Goal: Transaction & Acquisition: Purchase product/service

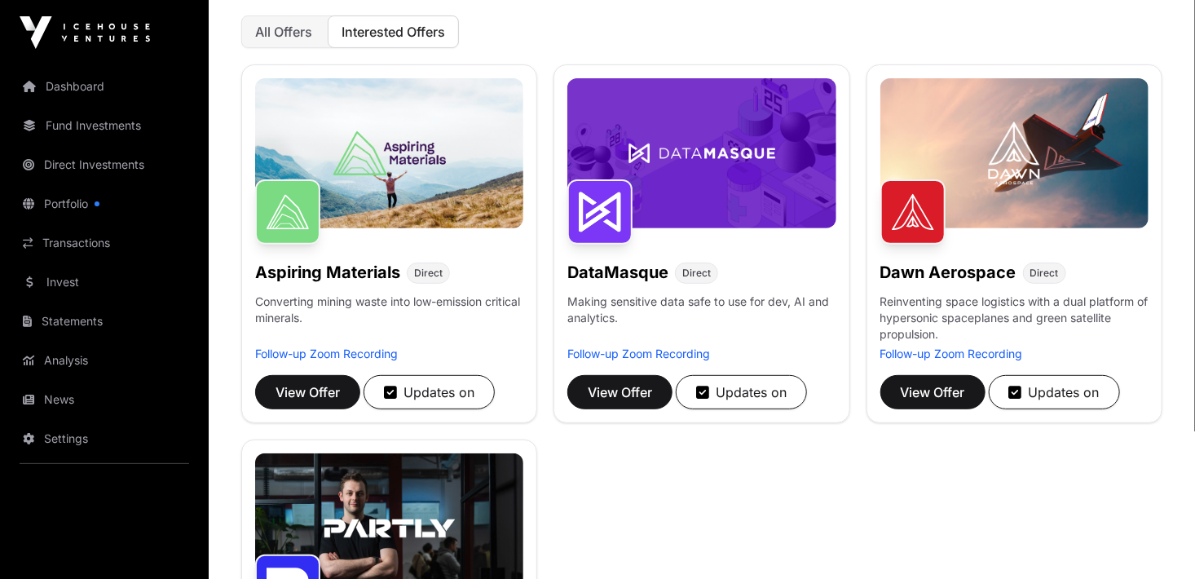
scroll to position [163, 0]
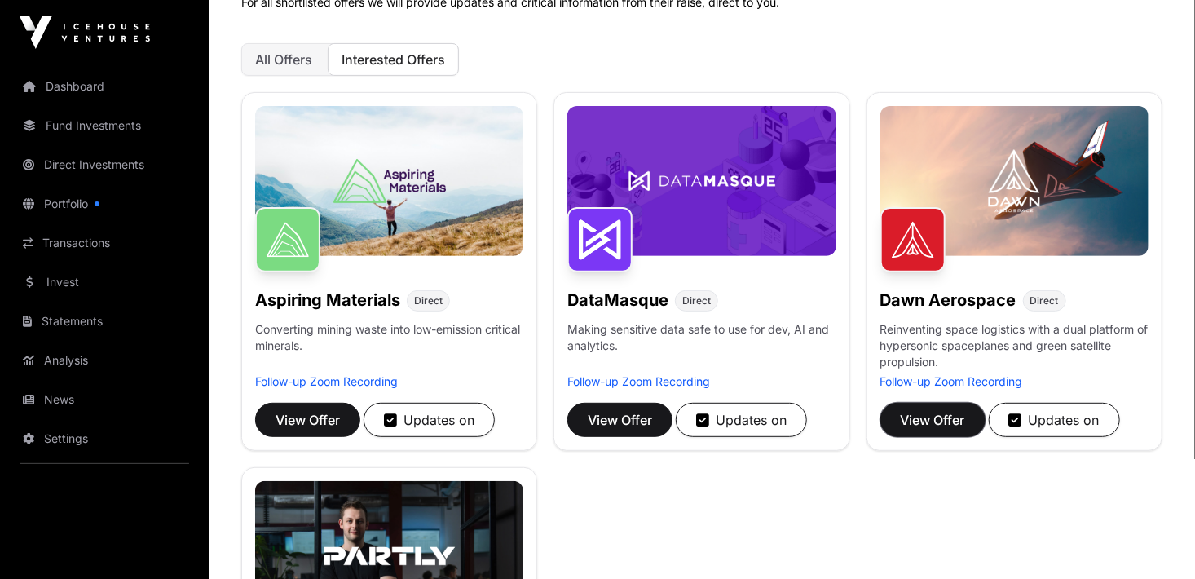
click at [944, 416] on span "View Offer" at bounding box center [933, 420] width 64 height 20
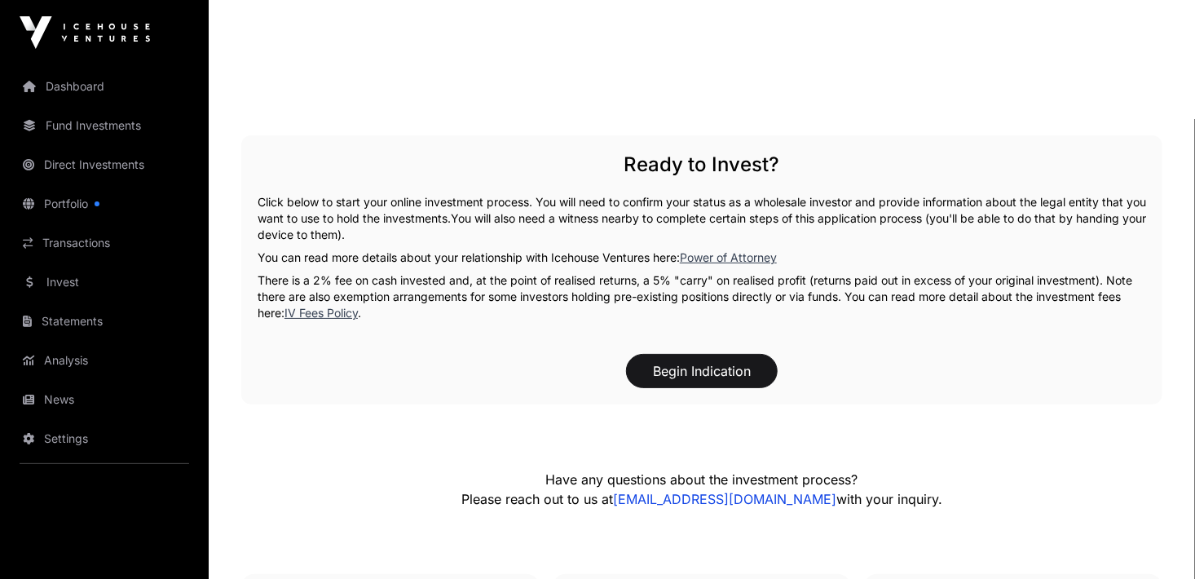
scroll to position [3016, 0]
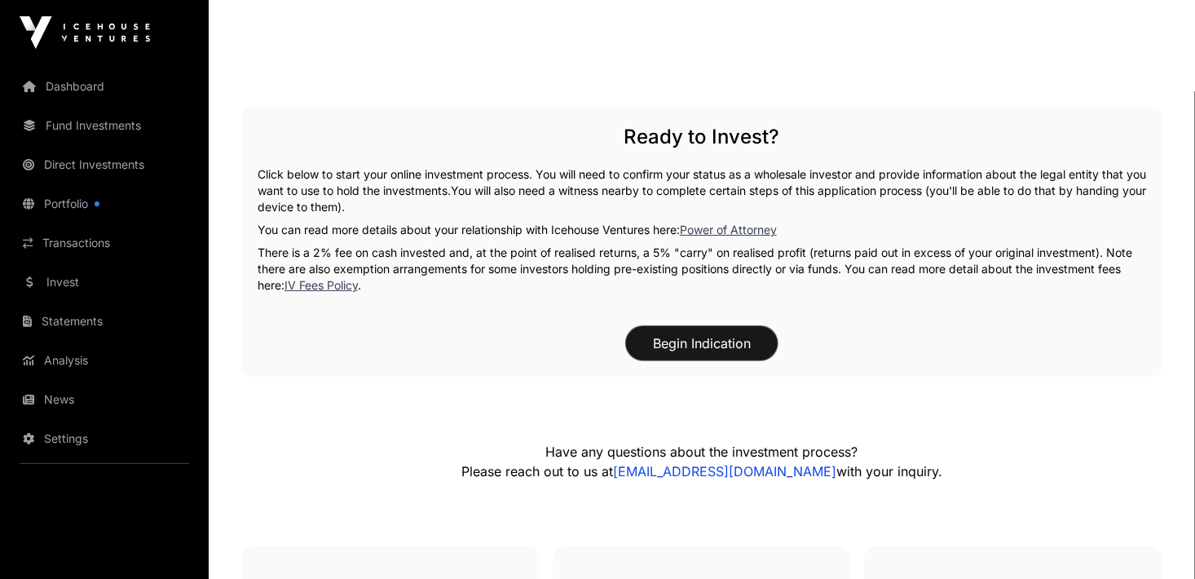
click at [713, 343] on button "Begin Indication" at bounding box center [702, 343] width 152 height 34
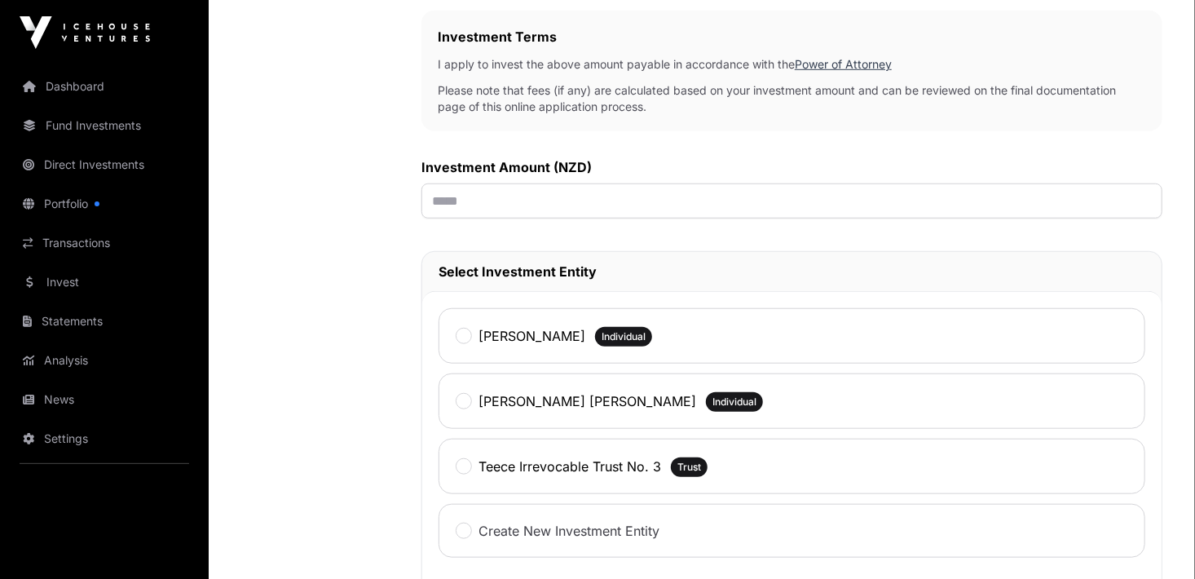
scroll to position [489, 0]
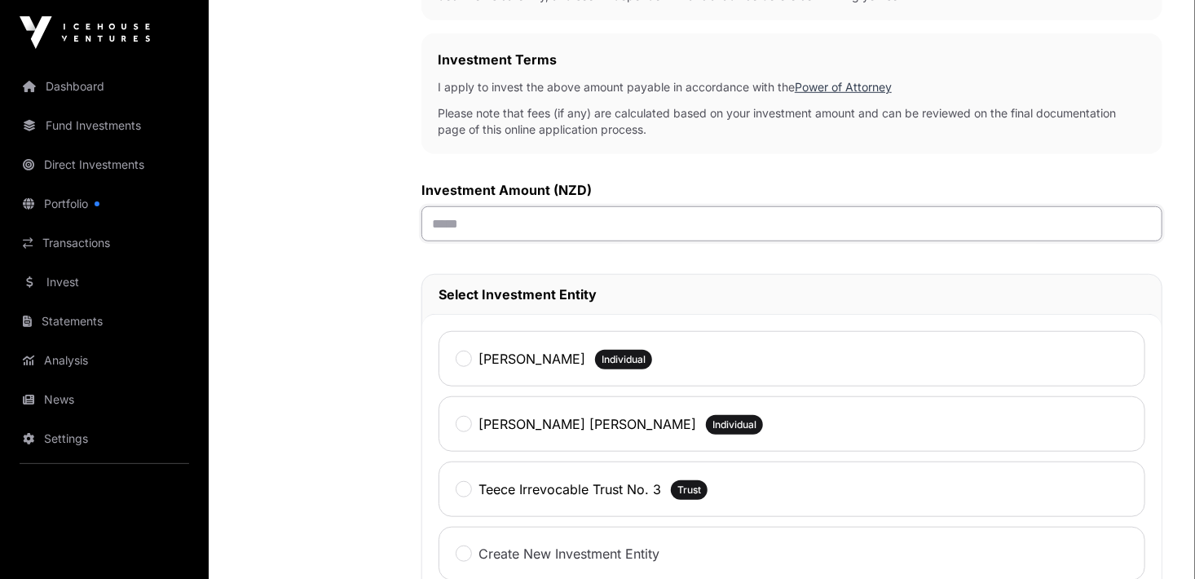
click at [438, 223] on input "text" at bounding box center [791, 223] width 741 height 35
type input "*******"
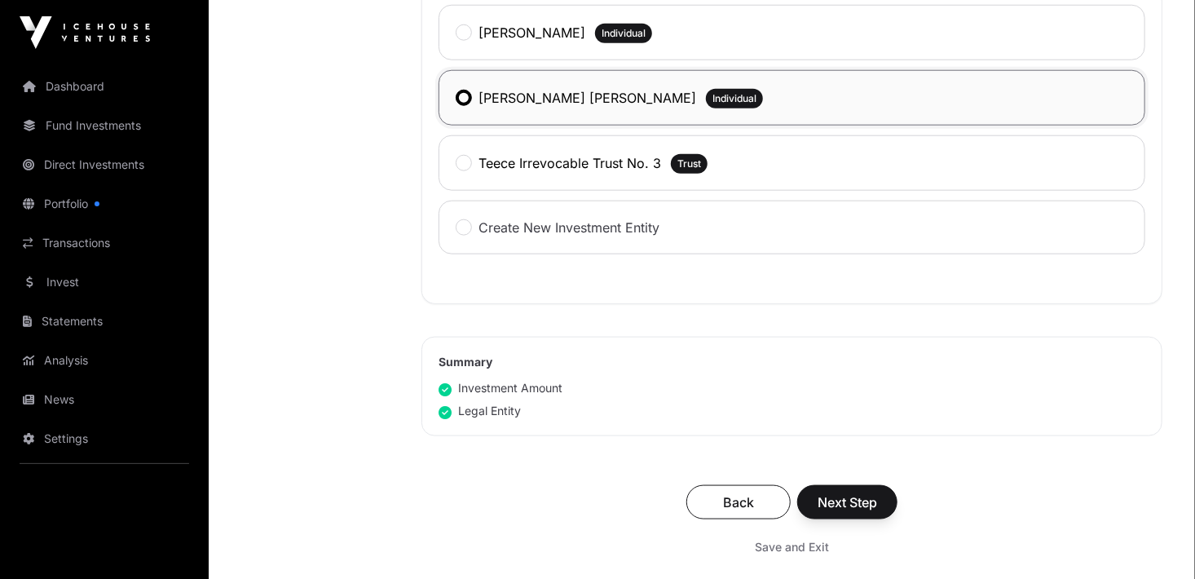
scroll to position [897, 0]
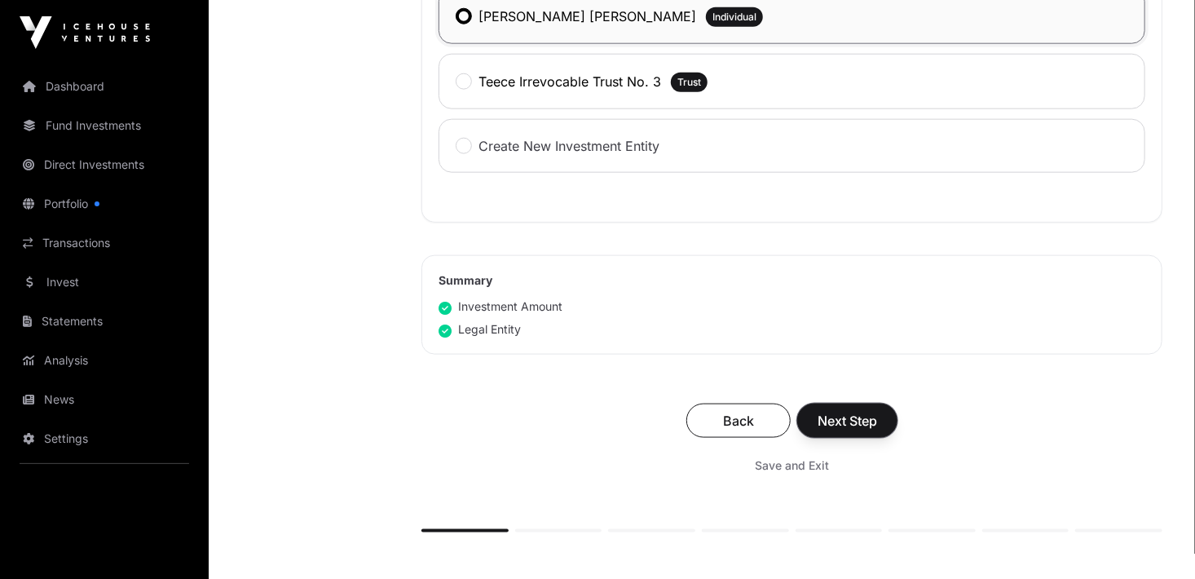
click at [852, 416] on span "Next Step" at bounding box center [846, 421] width 59 height 20
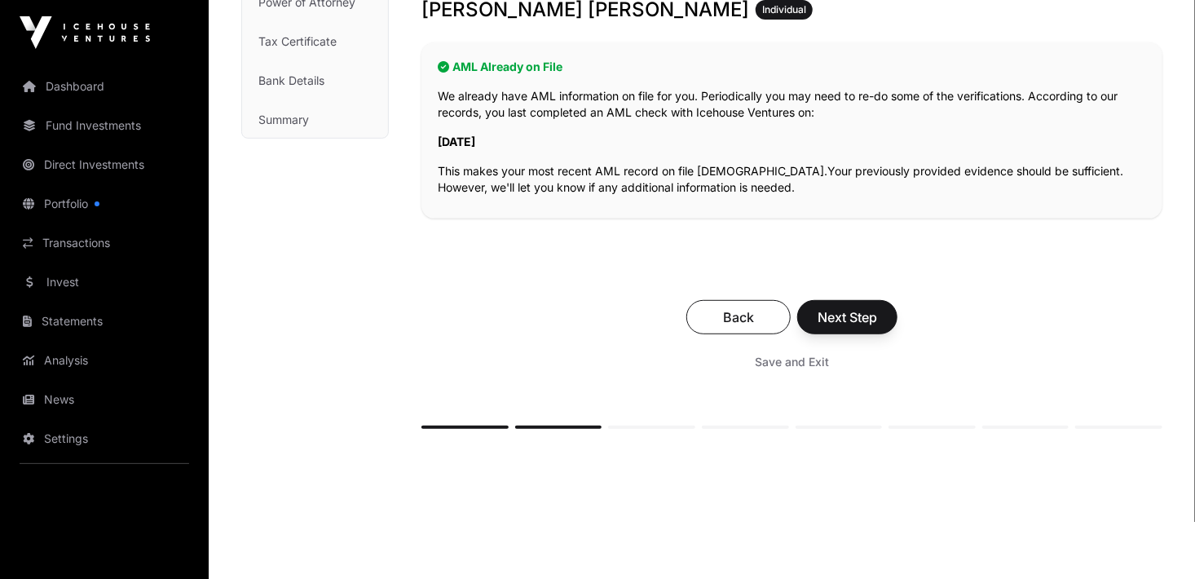
scroll to position [326, 0]
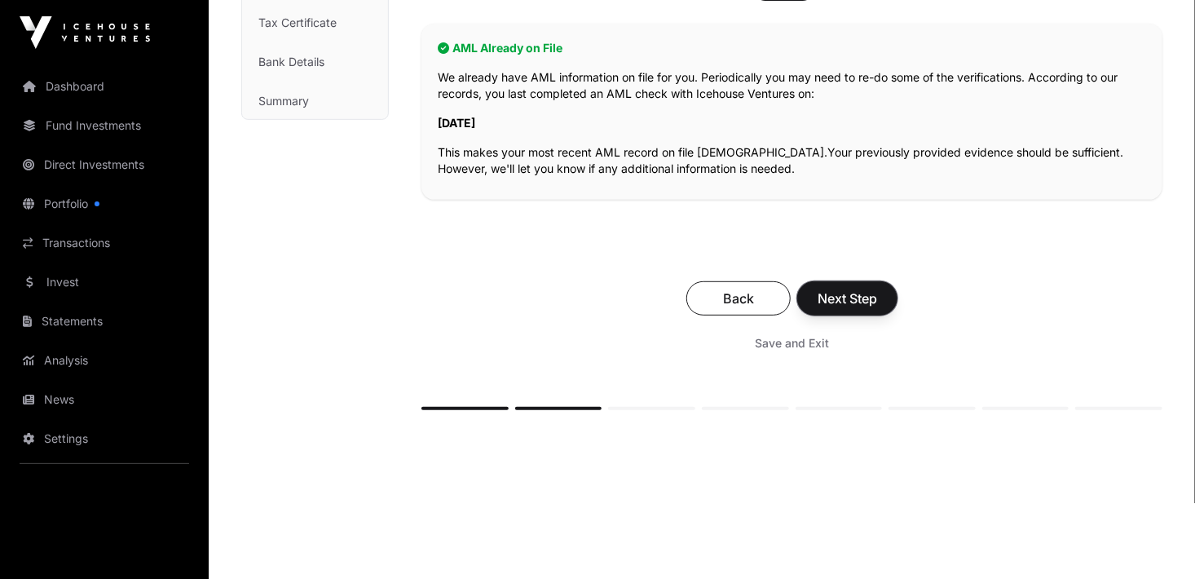
click at [844, 299] on span "Next Step" at bounding box center [846, 299] width 59 height 20
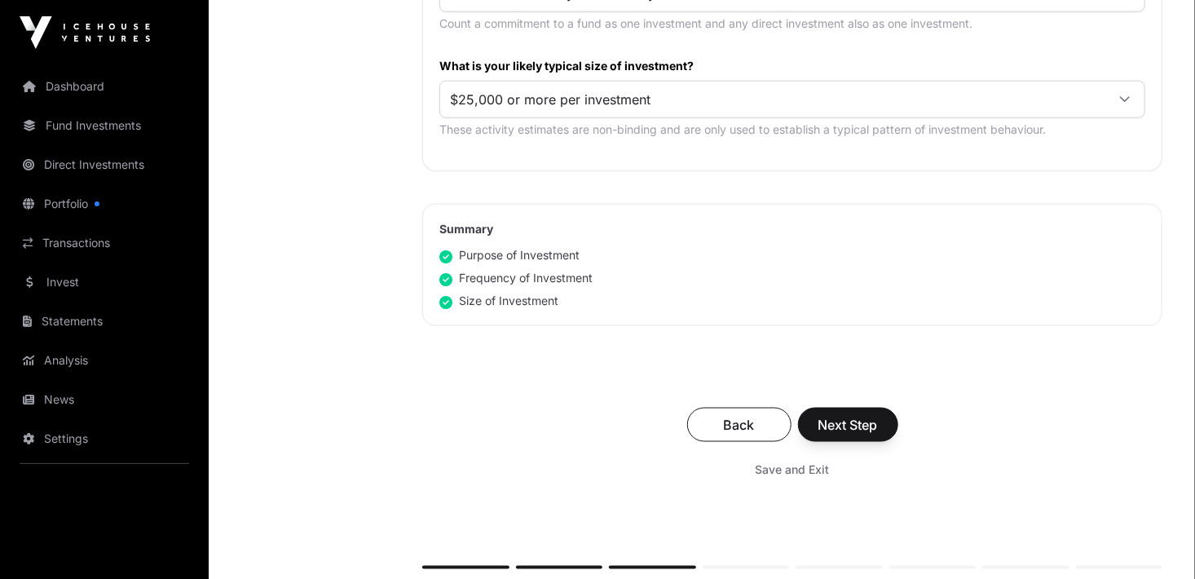
scroll to position [978, 0]
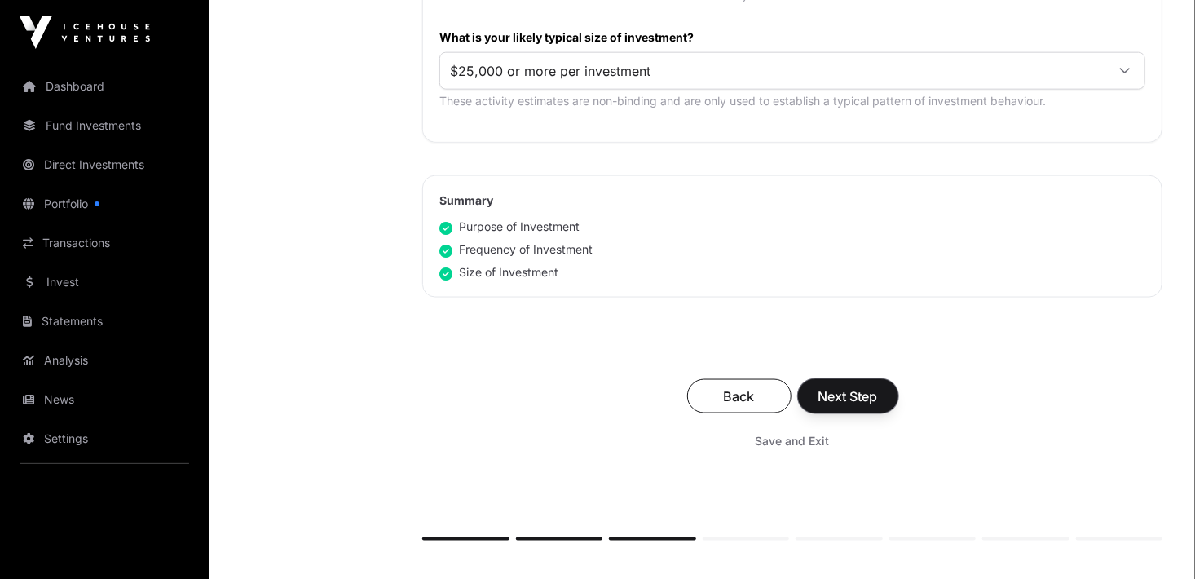
click at [845, 386] on span "Next Step" at bounding box center [847, 396] width 59 height 20
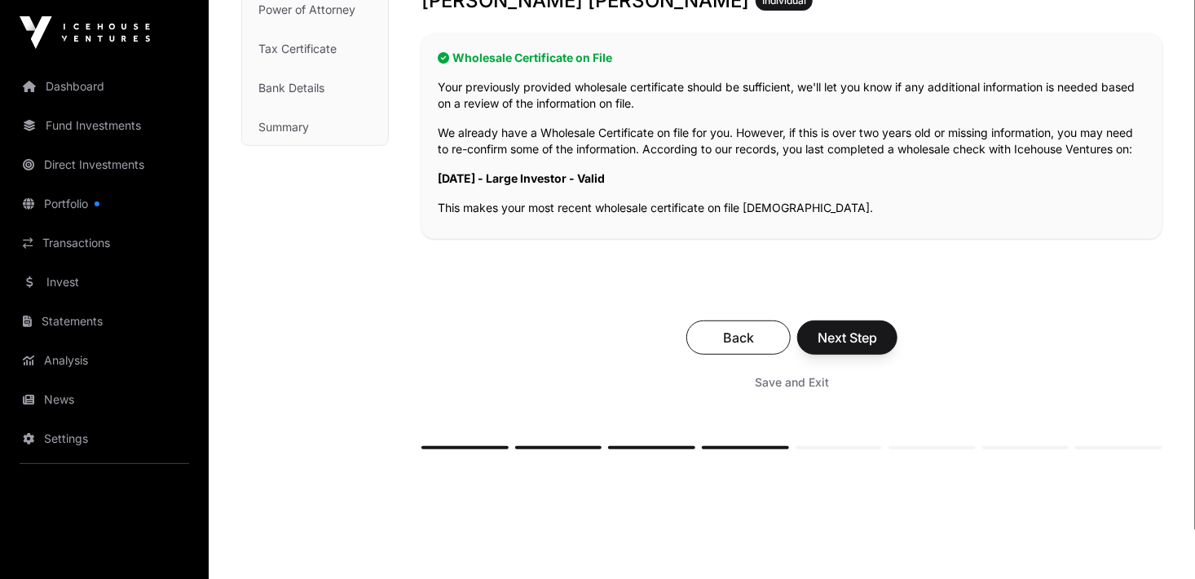
scroll to position [326, 0]
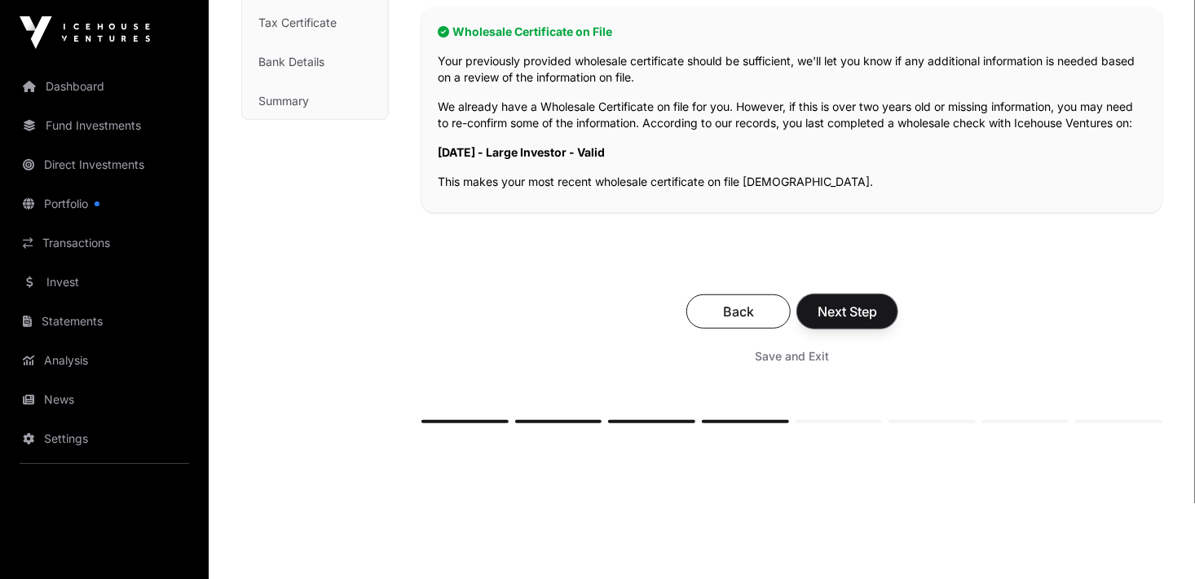
click at [865, 307] on span "Next Step" at bounding box center [846, 312] width 59 height 20
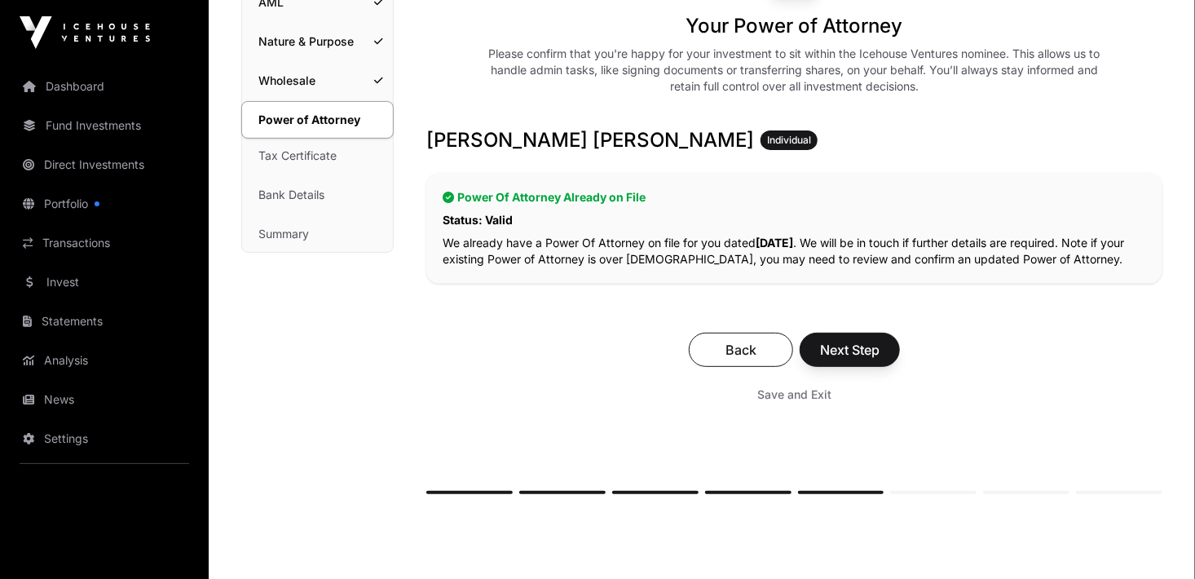
scroll to position [245, 0]
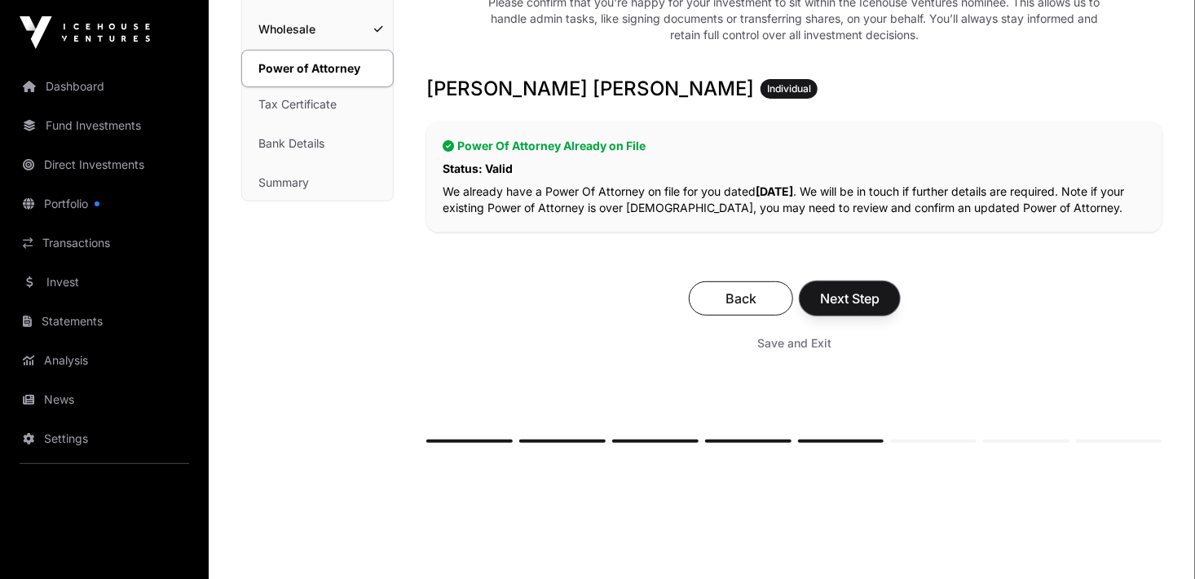
click at [852, 303] on span "Next Step" at bounding box center [849, 299] width 59 height 20
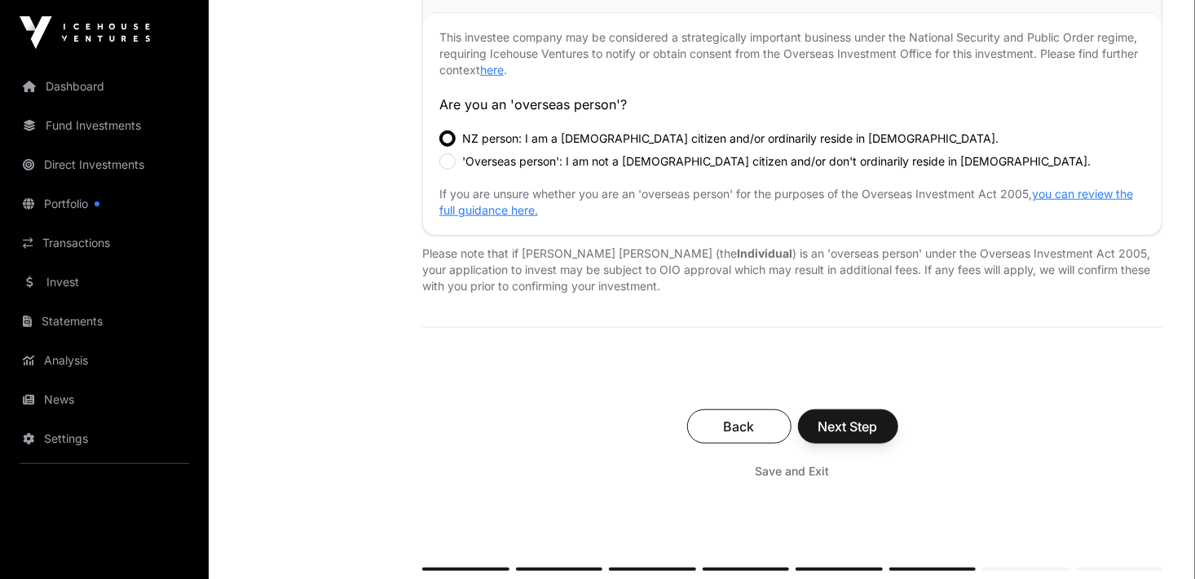
scroll to position [571, 0]
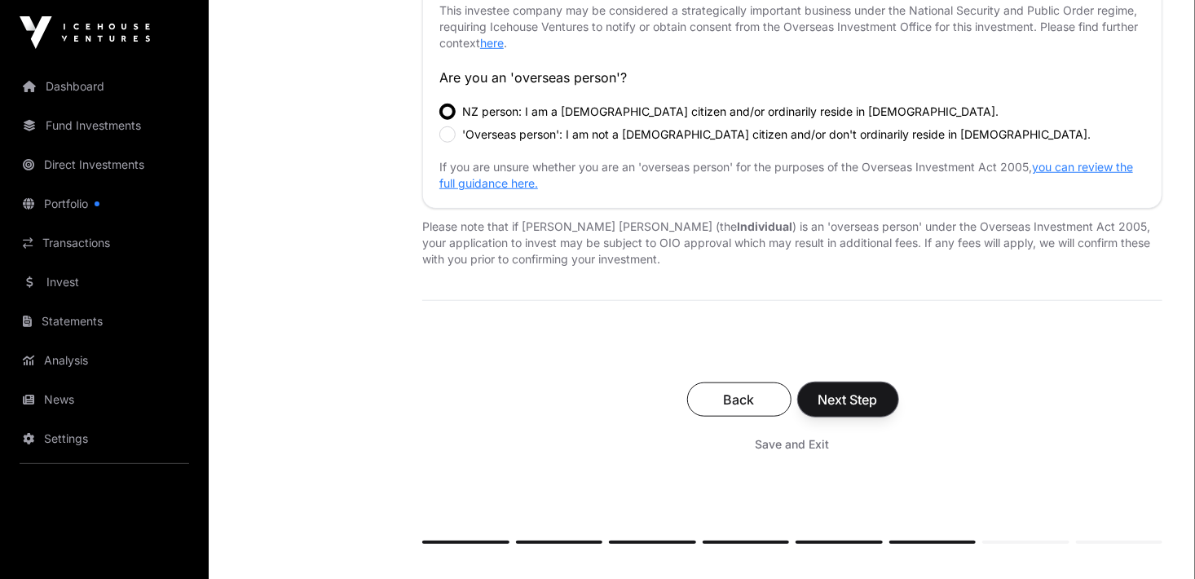
click at [851, 401] on span "Next Step" at bounding box center [847, 400] width 59 height 20
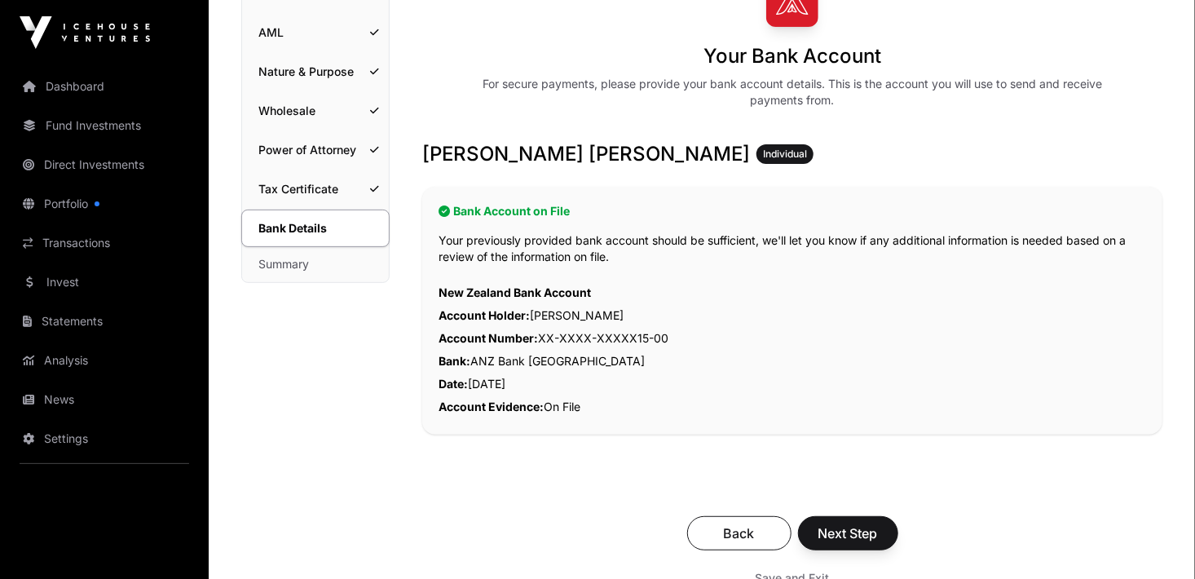
scroll to position [245, 0]
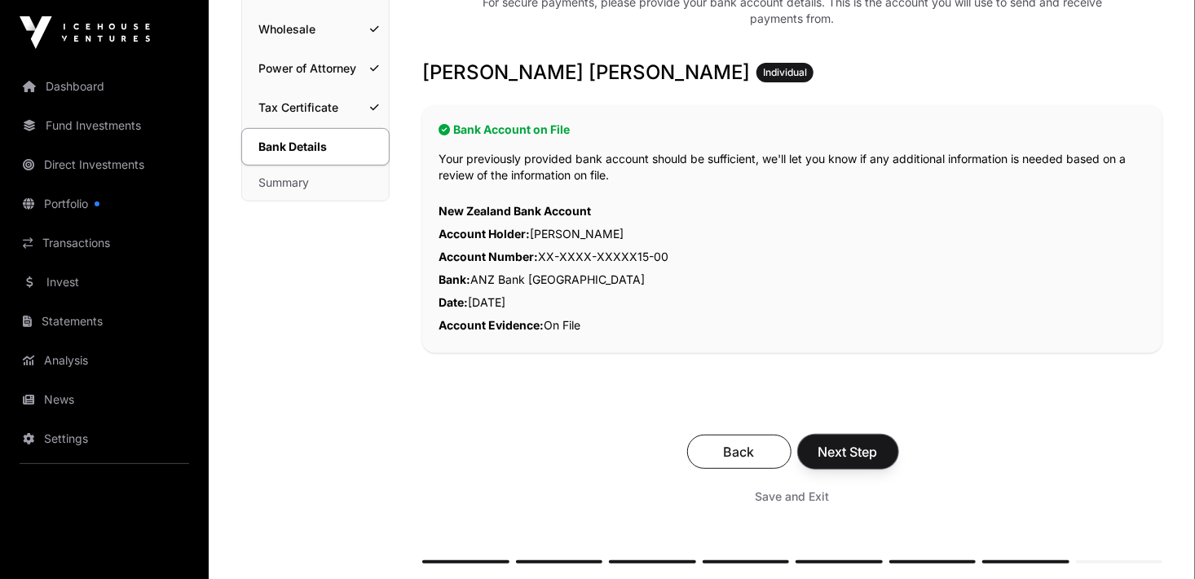
click at [842, 443] on span "Next Step" at bounding box center [847, 452] width 59 height 20
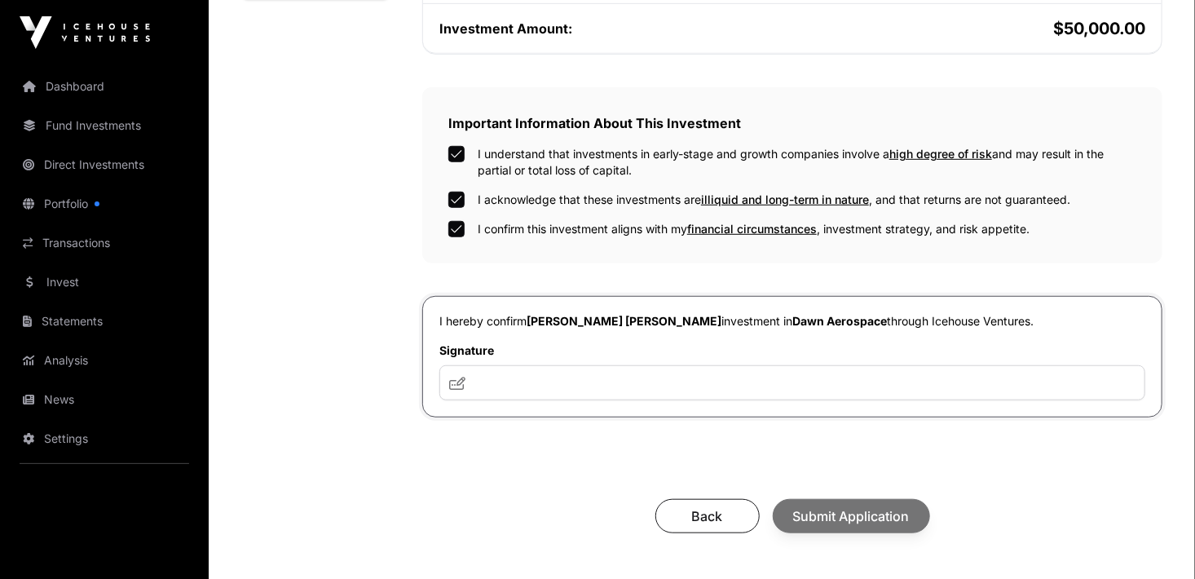
scroll to position [489, 0]
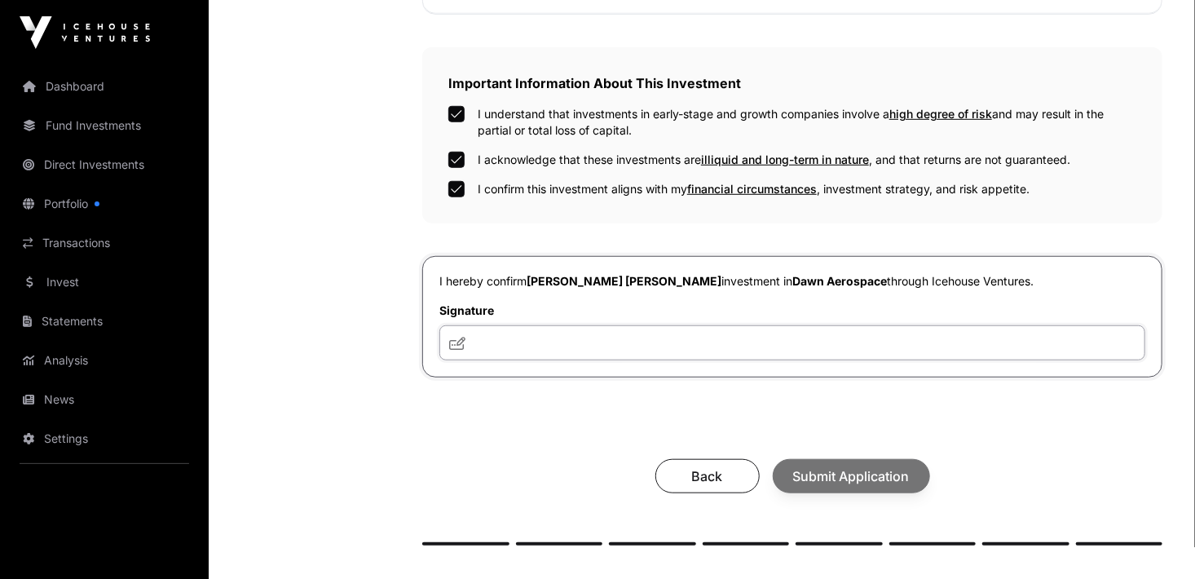
click at [549, 346] on input "text" at bounding box center [792, 342] width 706 height 35
type input "***"
click at [857, 479] on span "Submit Application" at bounding box center [851, 476] width 117 height 20
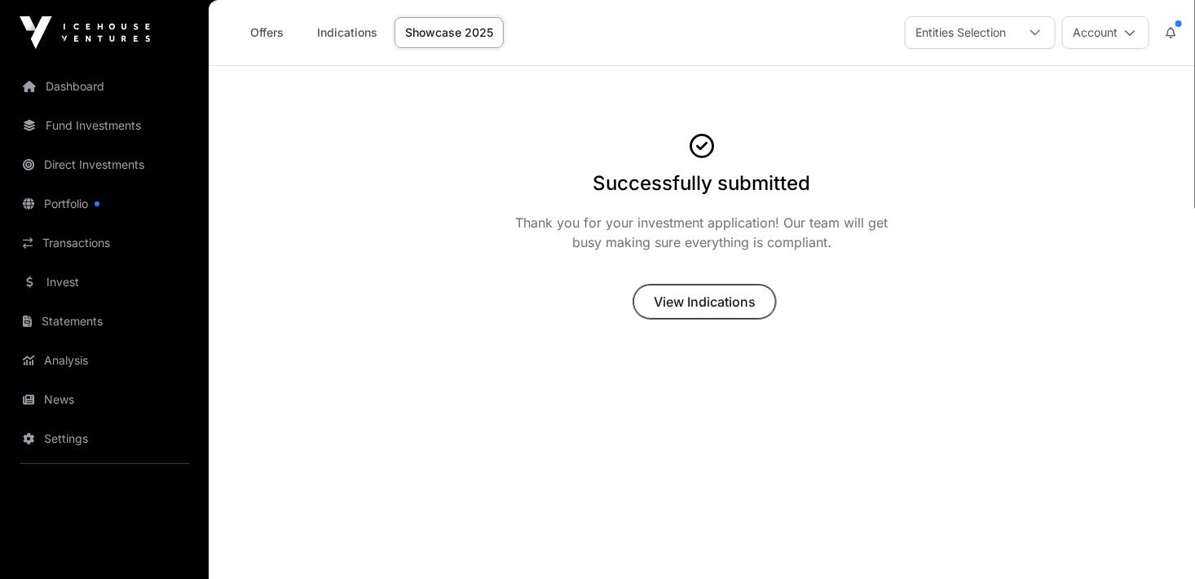
click at [675, 299] on span "View Indications" at bounding box center [705, 302] width 102 height 20
click at [700, 302] on span "View Indications" at bounding box center [705, 302] width 102 height 20
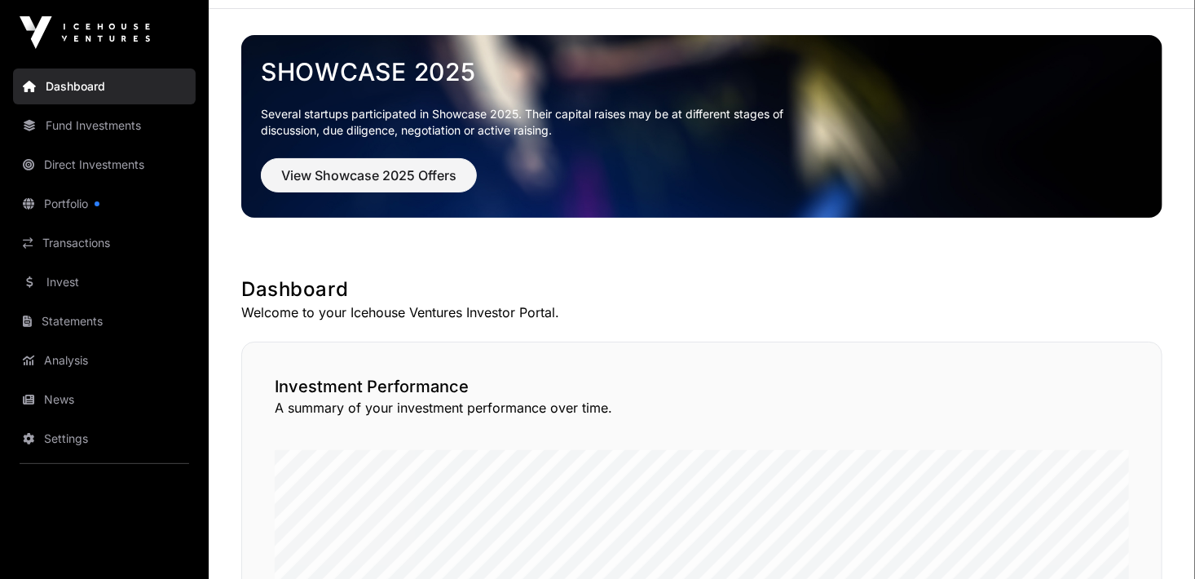
scroll to position [49, 0]
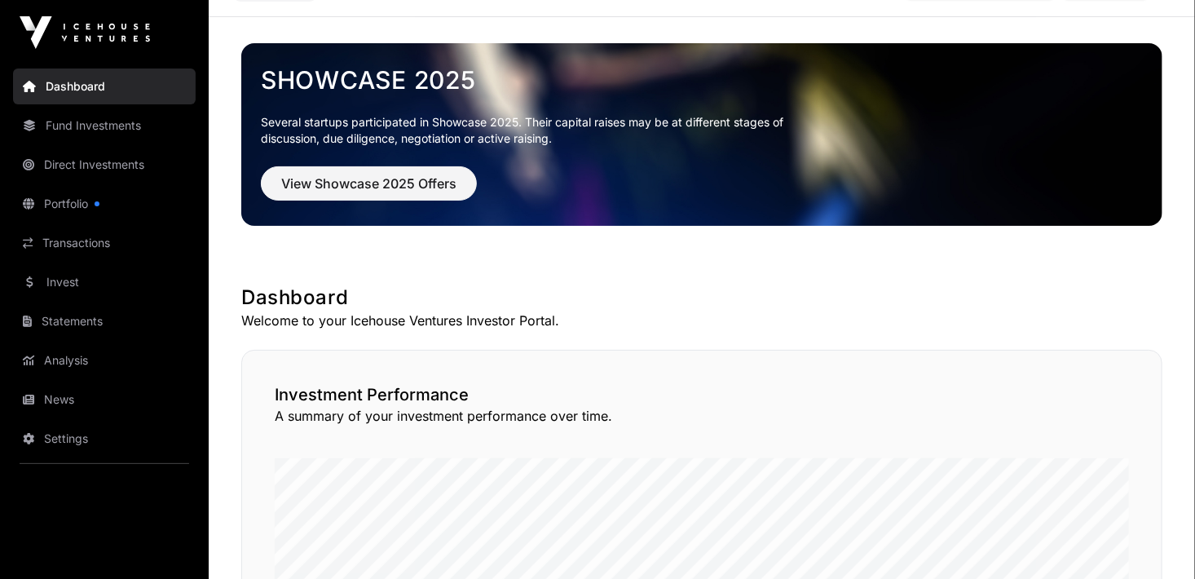
click at [132, 172] on link "Direct Investments" at bounding box center [104, 165] width 183 height 36
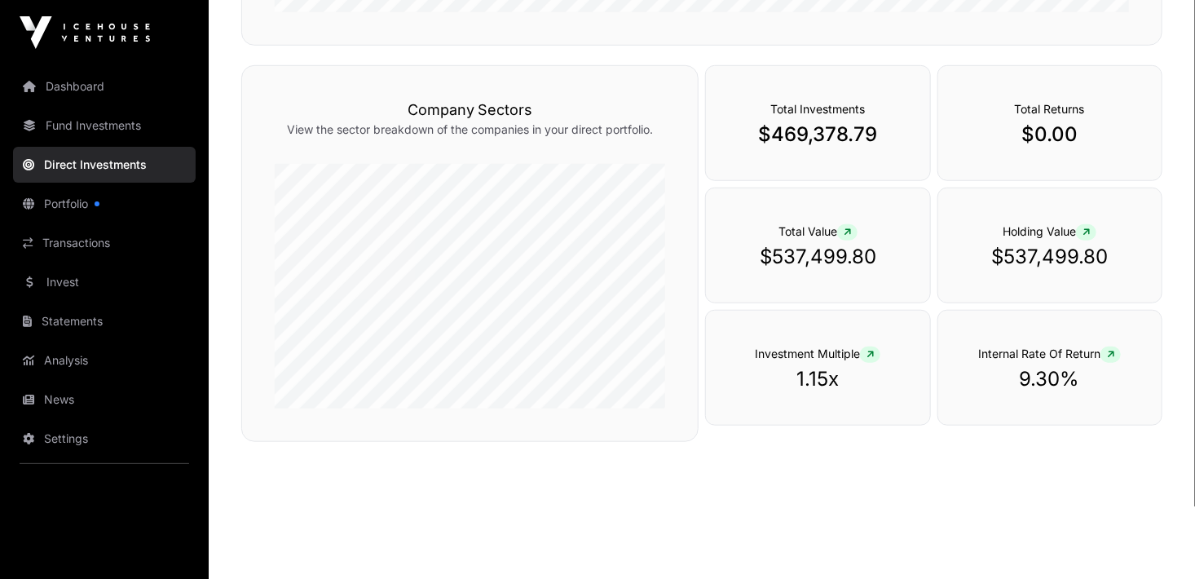
scroll to position [535, 0]
